Goal: Information Seeking & Learning: Check status

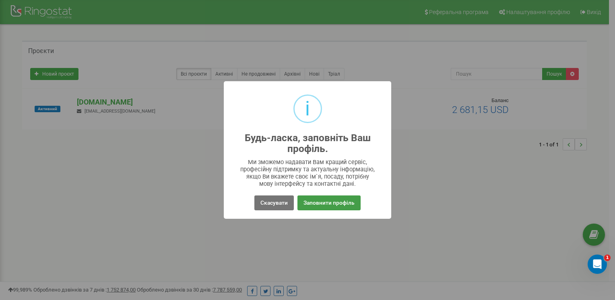
drag, startPoint x: 506, startPoint y: 210, endPoint x: 319, endPoint y: 208, distance: 186.8
click at [501, 210] on div "i Будь-ласка, заповніть Ваш профіль. × Ми зможемо надавати Вам кращий сервіс, п…" at bounding box center [307, 150] width 615 height 300
click at [276, 205] on button "Скасувати" at bounding box center [273, 203] width 39 height 15
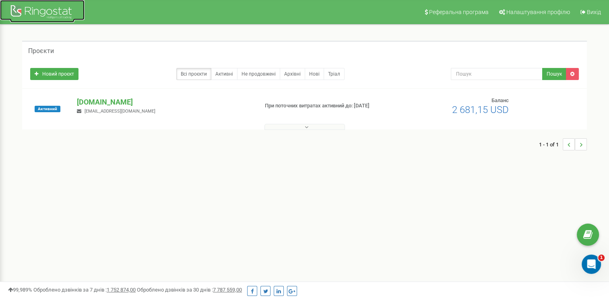
click at [26, 19] on div at bounding box center [42, 12] width 64 height 19
click at [87, 101] on p "[DOMAIN_NAME]" at bounding box center [164, 102] width 175 height 10
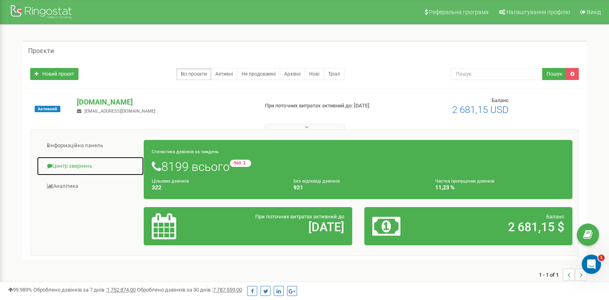
click at [59, 165] on link "Центр звернень" at bounding box center [90, 167] width 107 height 20
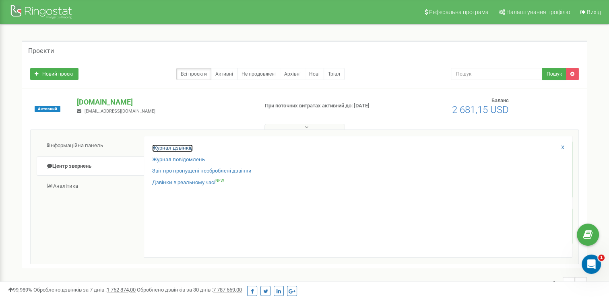
click at [161, 147] on link "Журнал дзвінків" at bounding box center [172, 149] width 41 height 8
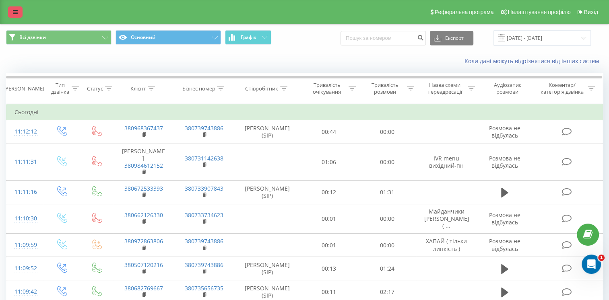
click at [17, 12] on icon at bounding box center [15, 12] width 5 height 6
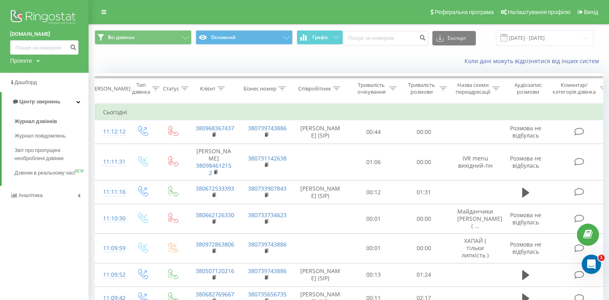
click at [251, 56] on div "Коли дані можуть відрізнятися вiд інших систем" at bounding box center [349, 61] width 520 height 19
click at [363, 37] on input at bounding box center [385, 38] width 85 height 14
click at [363, 32] on input at bounding box center [385, 38] width 85 height 14
paste input "0506710521"
type input "0506710521"
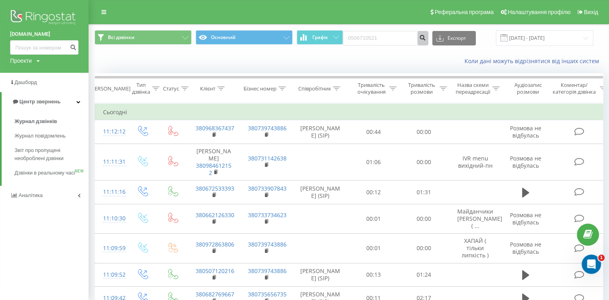
click at [426, 38] on icon "submit" at bounding box center [422, 36] width 7 height 5
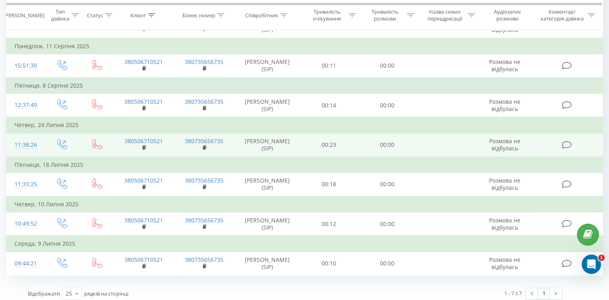
scroll to position [109, 0]
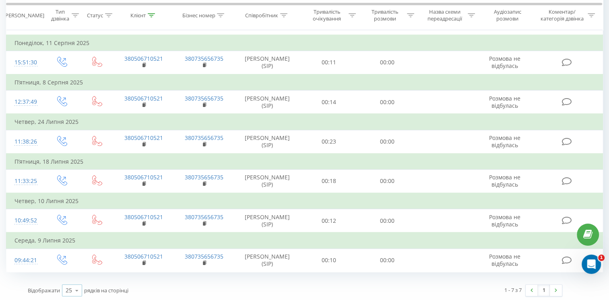
click at [74, 292] on icon at bounding box center [77, 291] width 12 height 16
click at [72, 264] on span "50" at bounding box center [69, 268] width 6 height 8
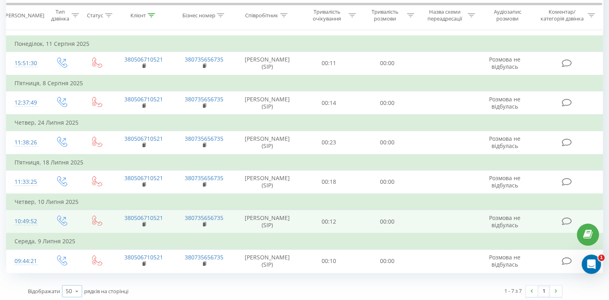
scroll to position [109, 0]
